Goal: Task Accomplishment & Management: Use online tool/utility

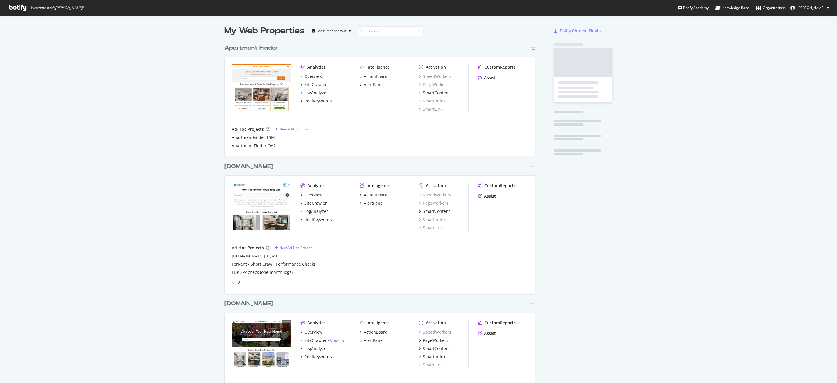
scroll to position [378, 828]
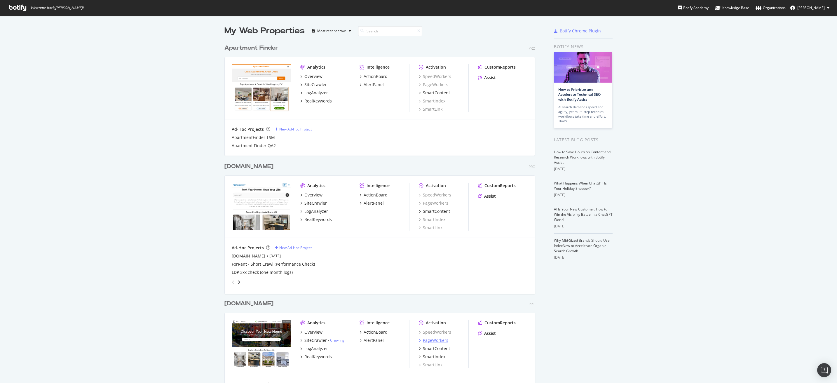
click at [438, 339] on div "PageWorkers" at bounding box center [435, 340] width 25 height 6
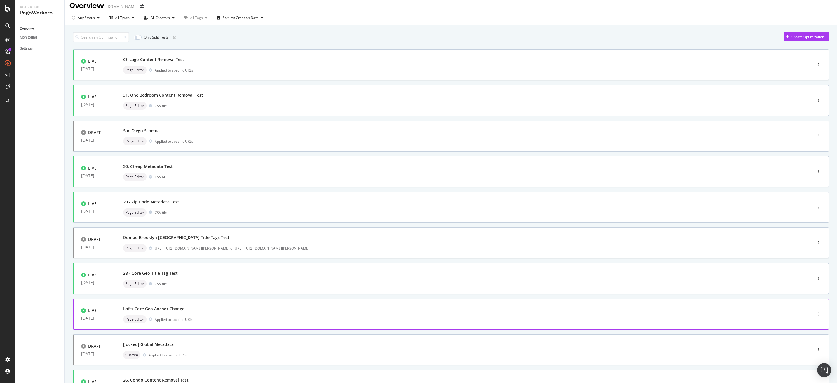
scroll to position [59, 0]
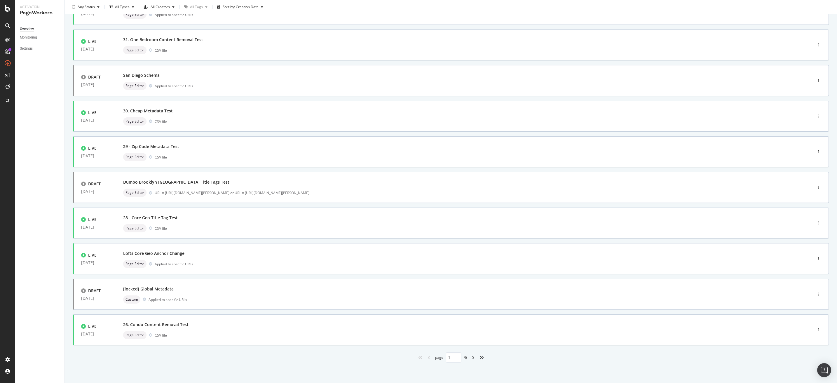
click at [469, 358] on div "angle-right" at bounding box center [473, 357] width 8 height 9
click at [471, 356] on icon "angle-right" at bounding box center [472, 357] width 3 height 5
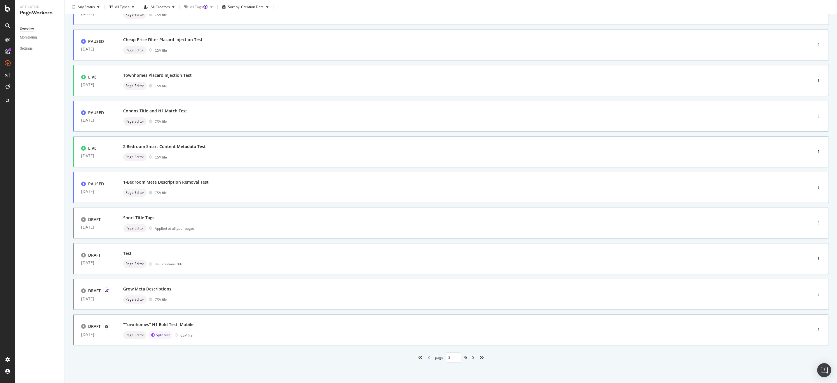
click at [427, 358] on icon "angle-left" at bounding box center [428, 357] width 3 height 5
type input "2"
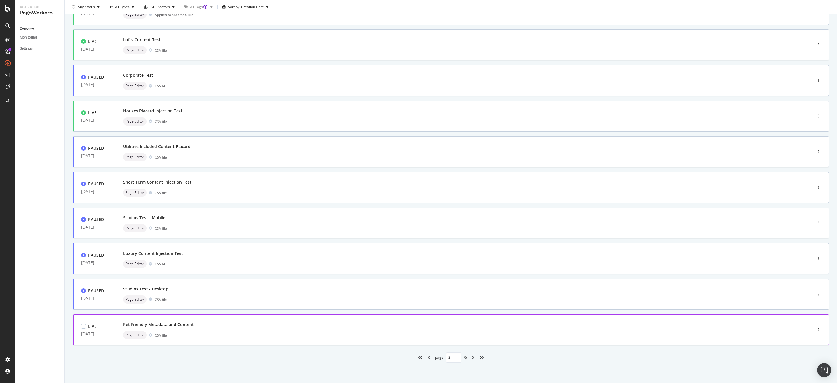
click at [282, 332] on div "Page Editor CSV file" at bounding box center [455, 335] width 664 height 8
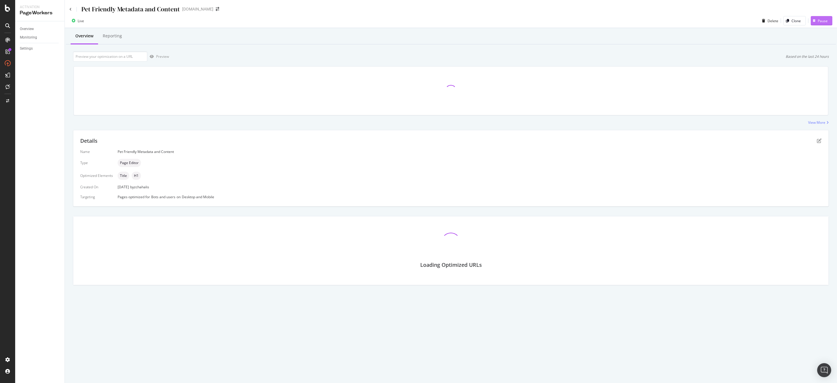
click at [823, 19] on div "Pause" at bounding box center [822, 20] width 10 height 5
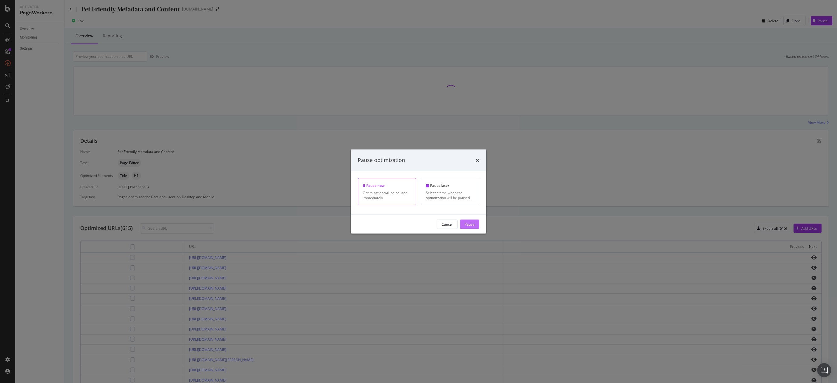
click at [473, 225] on div "Pause" at bounding box center [469, 223] width 10 height 5
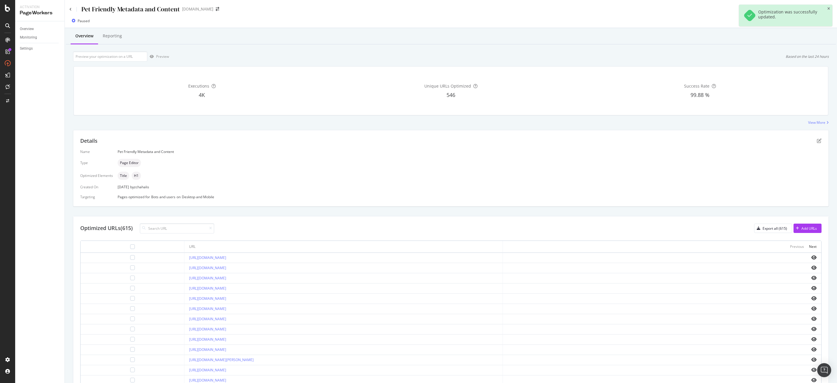
click at [70, 11] on div "Pet Friendly Metadata and Content" at bounding box center [124, 9] width 110 height 9
click at [70, 9] on icon at bounding box center [70, 10] width 2 height 4
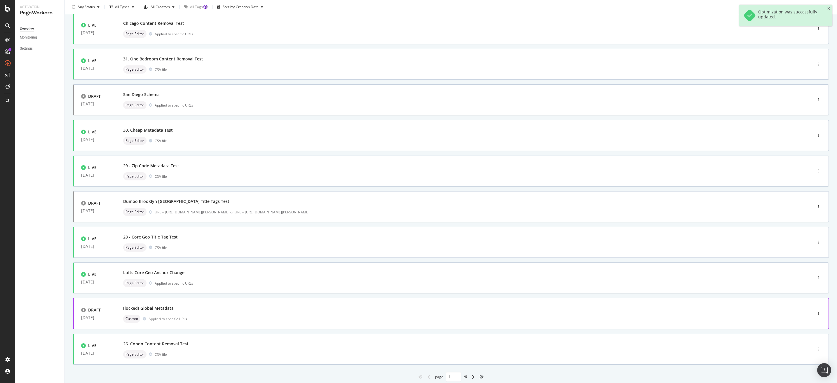
scroll to position [51, 0]
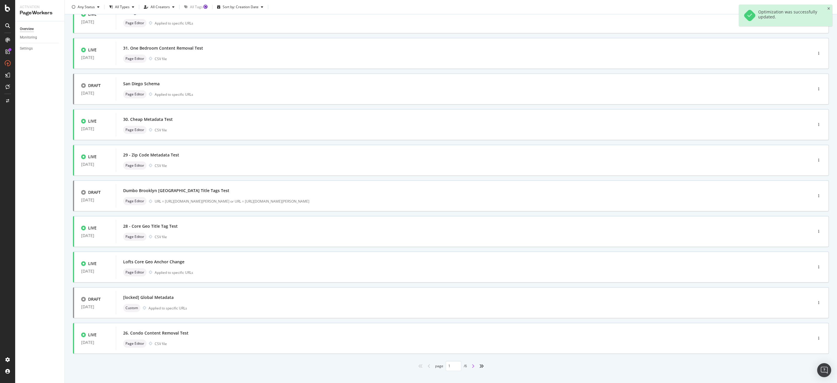
click at [471, 365] on icon "angle-right" at bounding box center [472, 365] width 3 height 5
type input "2"
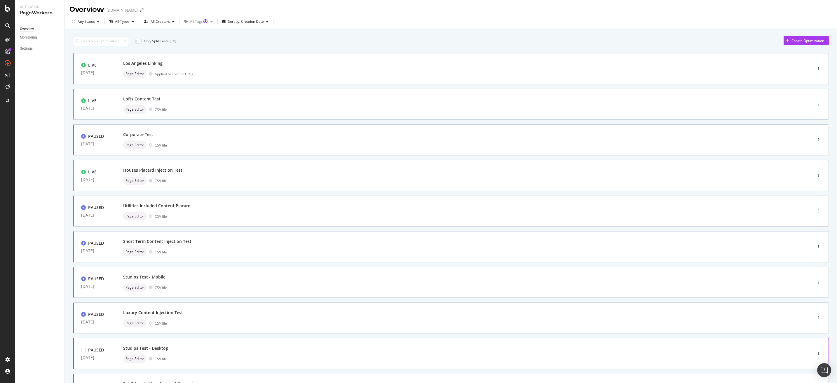
scroll to position [18, 0]
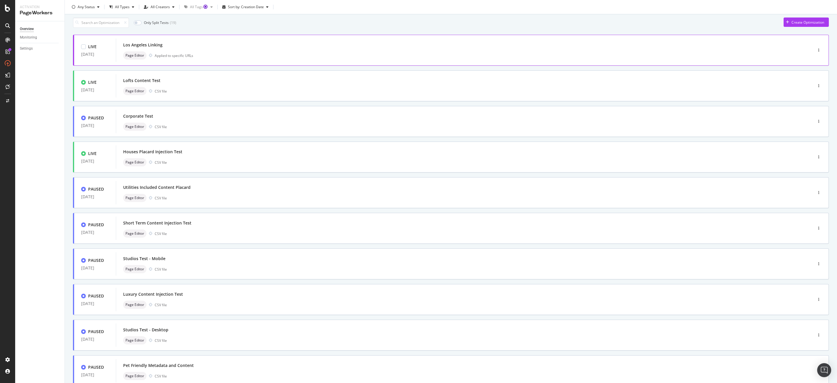
click at [271, 55] on div "Page Editor Applied to specific URLs" at bounding box center [455, 55] width 664 height 8
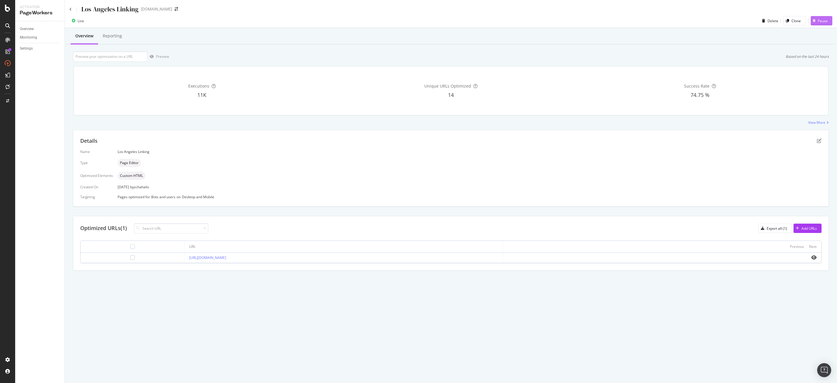
click at [820, 20] on div "Pause" at bounding box center [822, 20] width 10 height 5
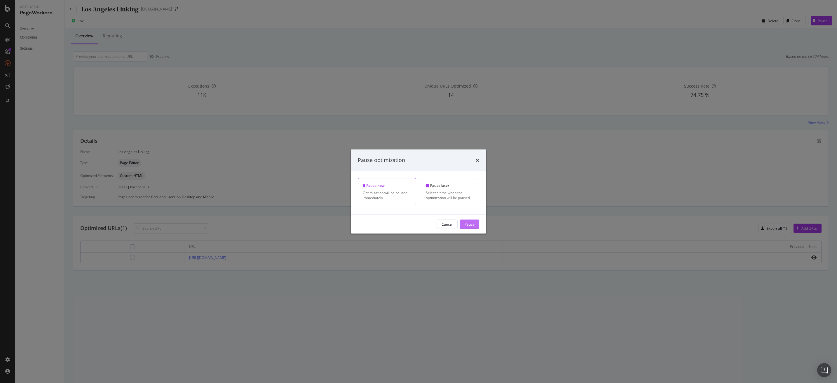
click at [470, 222] on div "Pause" at bounding box center [469, 223] width 10 height 5
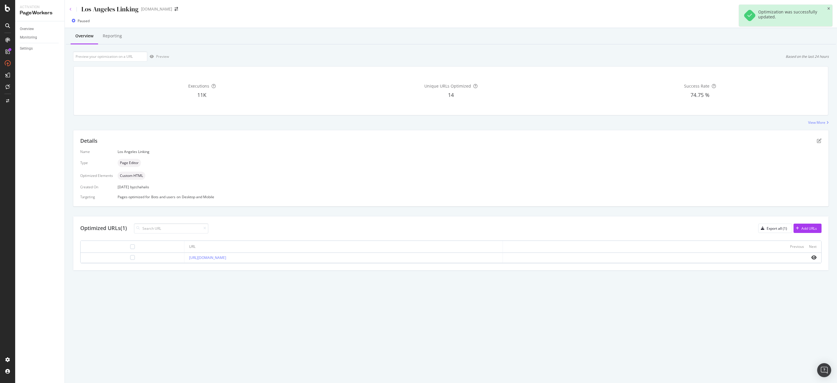
click at [70, 9] on icon at bounding box center [70, 10] width 2 height 4
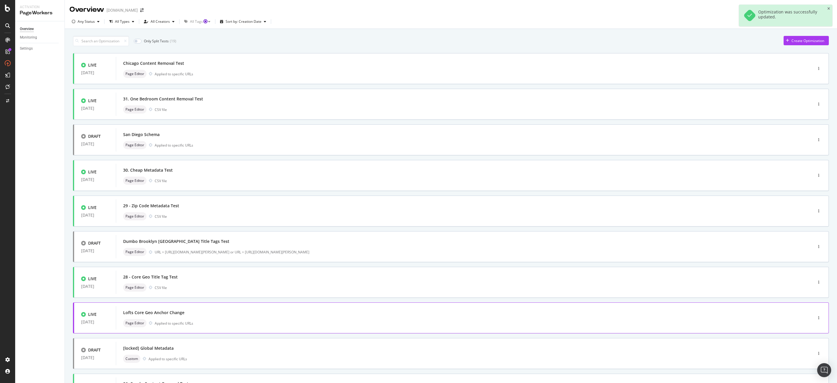
scroll to position [59, 0]
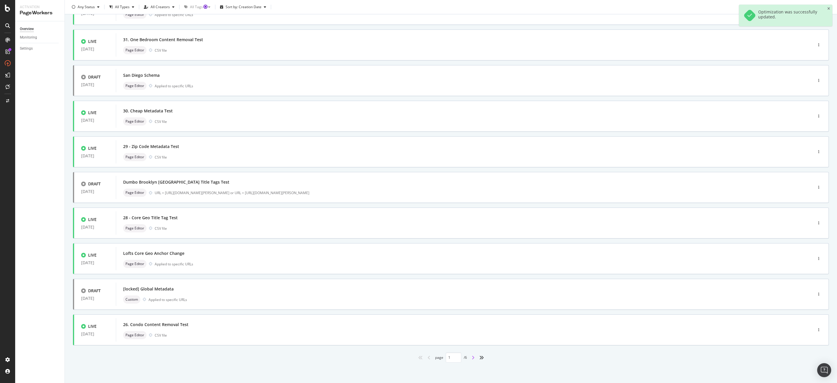
click at [471, 358] on icon "angle-right" at bounding box center [472, 357] width 3 height 5
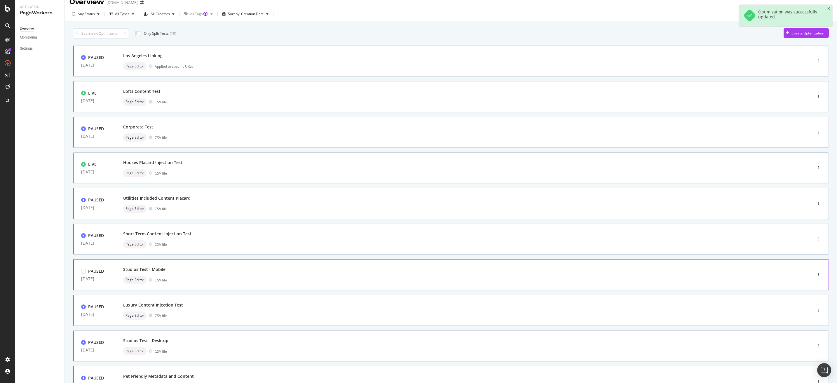
scroll to position [0, 0]
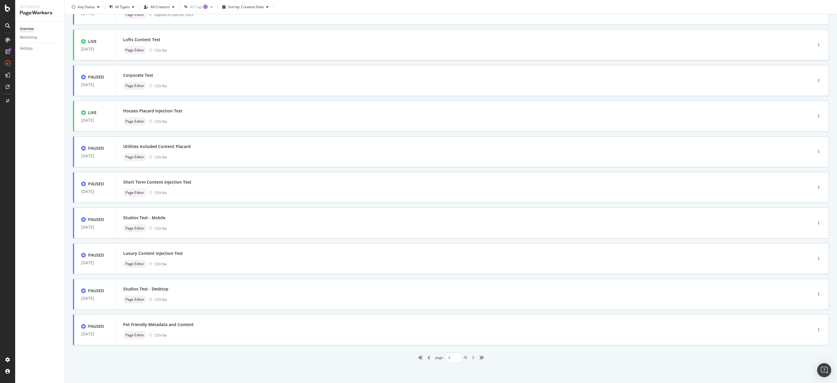
click at [471, 358] on icon "angle-right" at bounding box center [472, 357] width 3 height 5
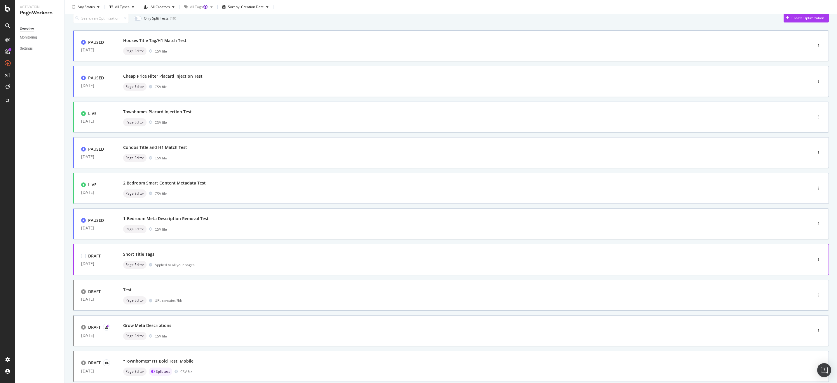
scroll to position [59, 0]
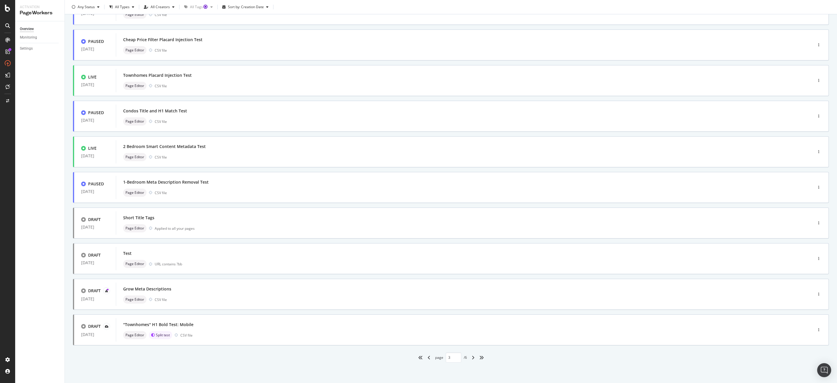
click at [337, 25] on div "PAUSED [DATE] Houses Title Tag/H1 Match Test Page Editor CSV file PAUSED [DATE]…" at bounding box center [450, 178] width 755 height 368
click at [827, 146] on div "Only Split Tests ( 19 ) Create Optimization PAUSED [DATE] Houses Title Tag/H1 M…" at bounding box center [451, 176] width 772 height 413
click at [471, 356] on icon "angle-right" at bounding box center [472, 357] width 3 height 5
type input "4"
